Goal: Information Seeking & Learning: Learn about a topic

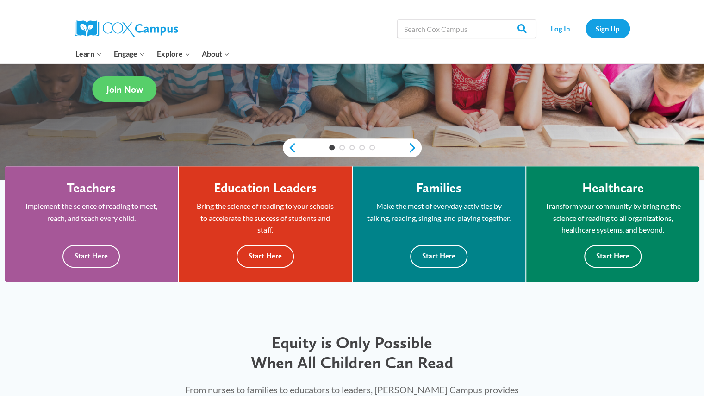
scroll to position [181, 0]
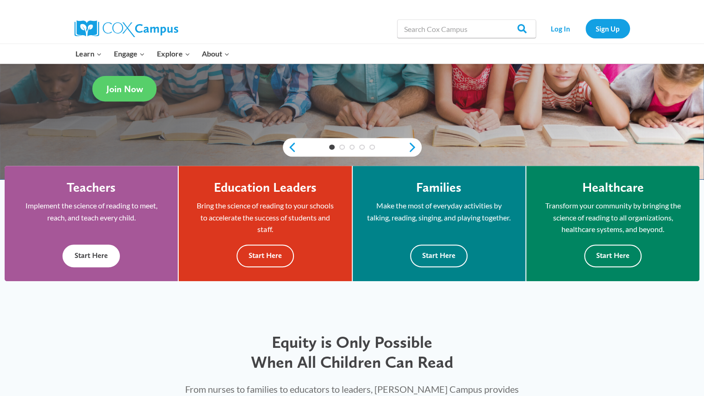
click at [94, 261] on button "Start Here" at bounding box center [90, 255] width 57 height 23
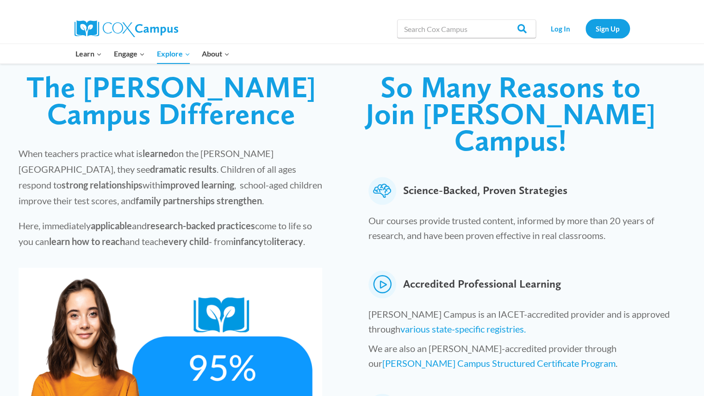
scroll to position [236, 0]
click at [417, 357] on link "Cox Campus Structured Certificate Program" at bounding box center [498, 362] width 233 height 11
click at [429, 323] on link "various state-specific registries." at bounding box center [462, 328] width 125 height 11
